Goal: Task Accomplishment & Management: Manage account settings

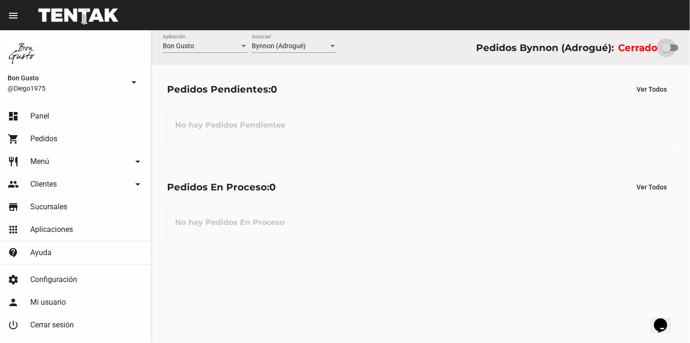
click at [665, 49] on div at bounding box center [665, 47] width 9 height 9
click at [666, 51] on input "checkbox" at bounding box center [666, 51] width 0 height 0
checkbox input "true"
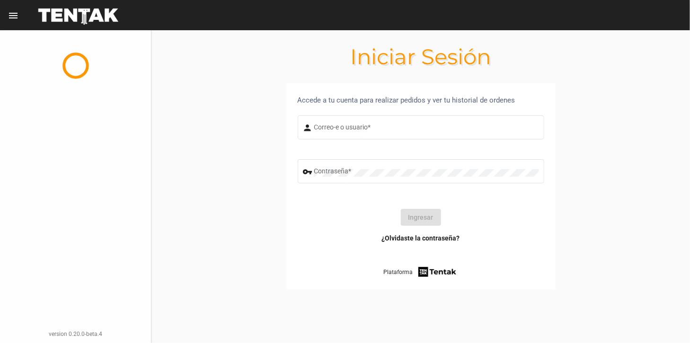
type input "[PERSON_NAME][EMAIL_ADDRESS][DOMAIN_NAME]"
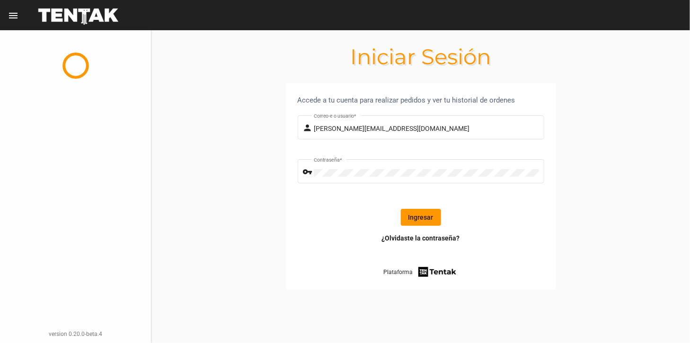
click at [433, 218] on button "Ingresar" at bounding box center [421, 217] width 40 height 17
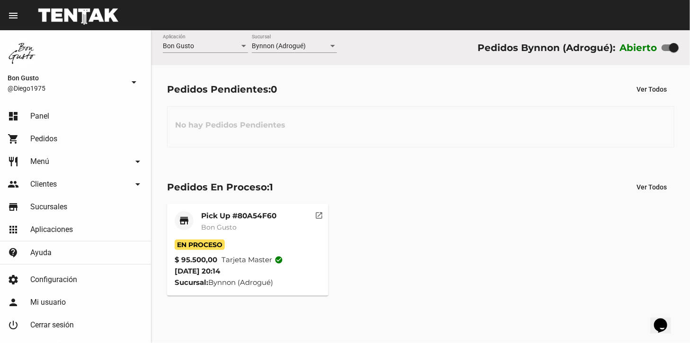
click at [214, 240] on span "En Proceso" at bounding box center [200, 245] width 50 height 10
click at [317, 213] on mat-icon "open_in_new" at bounding box center [319, 214] width 9 height 9
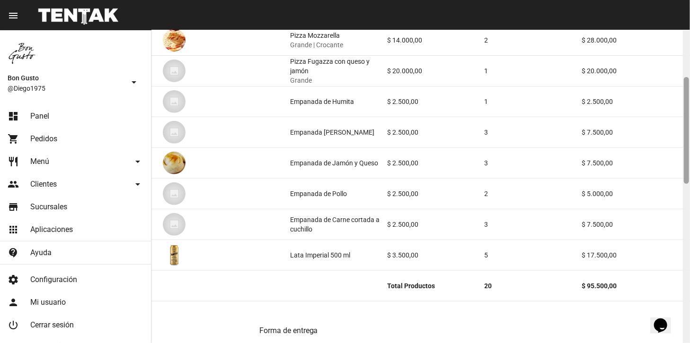
scroll to position [75, 0]
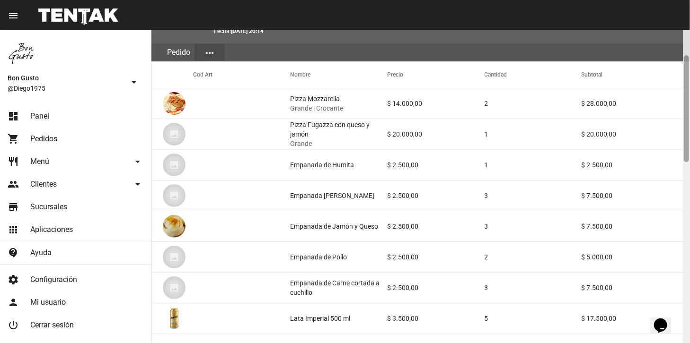
drag, startPoint x: 685, startPoint y: 66, endPoint x: 689, endPoint y: 91, distance: 25.9
click at [689, 91] on div at bounding box center [686, 108] width 5 height 107
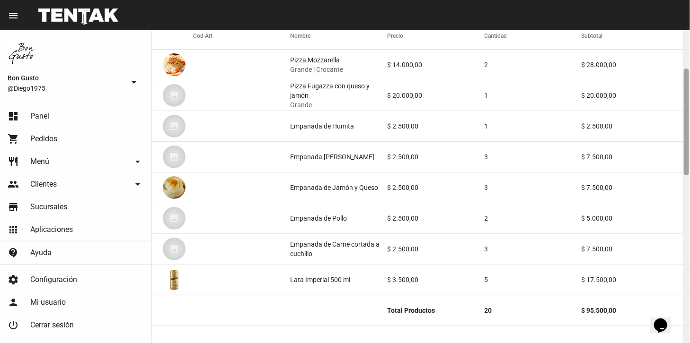
scroll to position [122, 0]
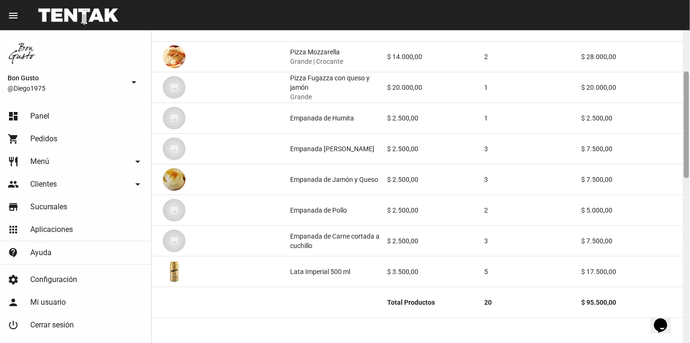
drag, startPoint x: 689, startPoint y: 91, endPoint x: 688, endPoint y: 107, distance: 16.1
click at [688, 107] on div at bounding box center [686, 124] width 5 height 107
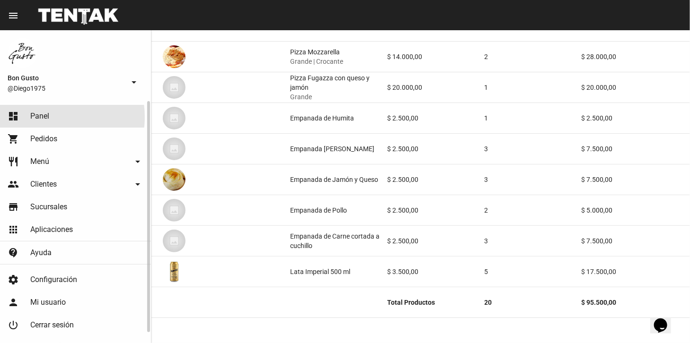
click at [45, 117] on span "Panel" at bounding box center [39, 116] width 19 height 9
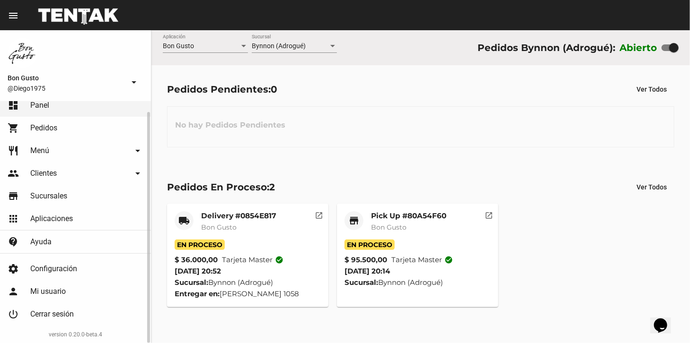
click at [100, 343] on div "version 0.20.0-beta.4" at bounding box center [76, 335] width 136 height 18
drag, startPoint x: 273, startPoint y: 343, endPoint x: 250, endPoint y: 343, distance: 22.7
click at [250, 343] on div "Bon Gusto Aplicación Bynnon (Adrogué) Sucursal Pedidos Bynnon (Adrogué): Abiert…" at bounding box center [420, 186] width 538 height 313
click at [123, 236] on link "contact_support [PERSON_NAME]" at bounding box center [75, 242] width 151 height 23
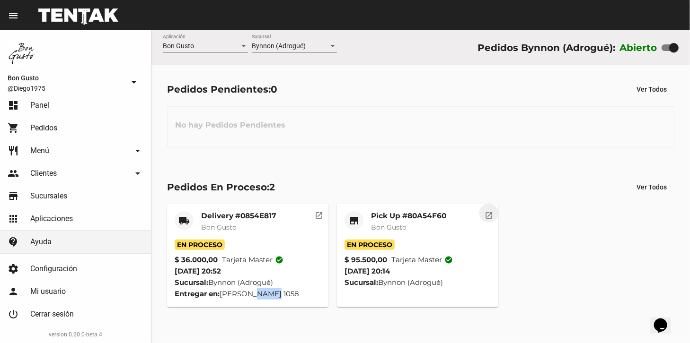
click at [485, 216] on mat-icon "open_in_new" at bounding box center [488, 214] width 9 height 9
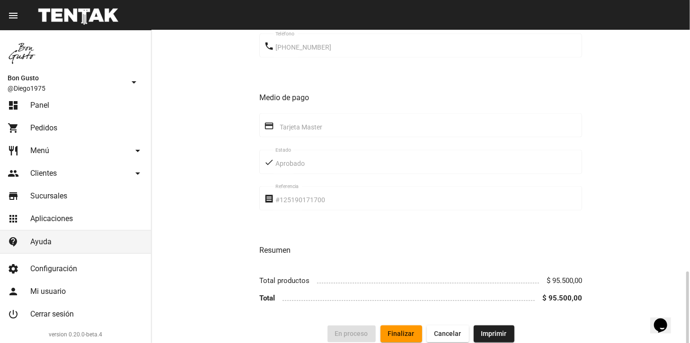
scroll to position [604, 0]
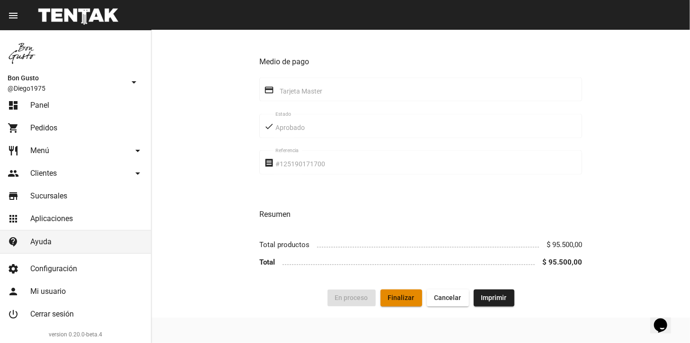
click at [411, 302] on span "Finalizar" at bounding box center [401, 299] width 26 height 8
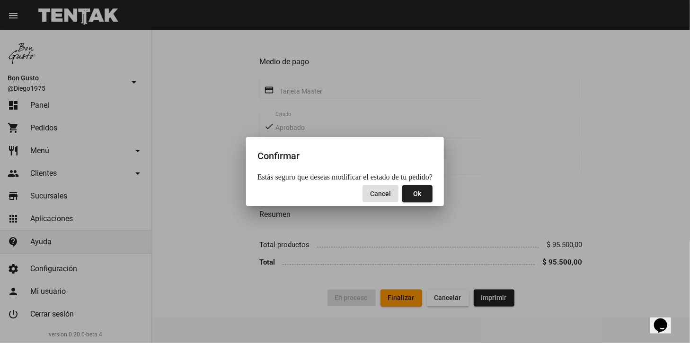
click at [422, 193] on button "Ok" at bounding box center [417, 193] width 30 height 17
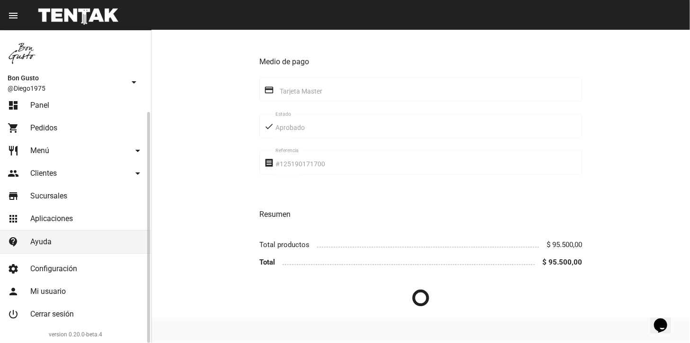
click at [49, 104] on link "dashboard Panel" at bounding box center [75, 105] width 151 height 23
